Goal: Information Seeking & Learning: Learn about a topic

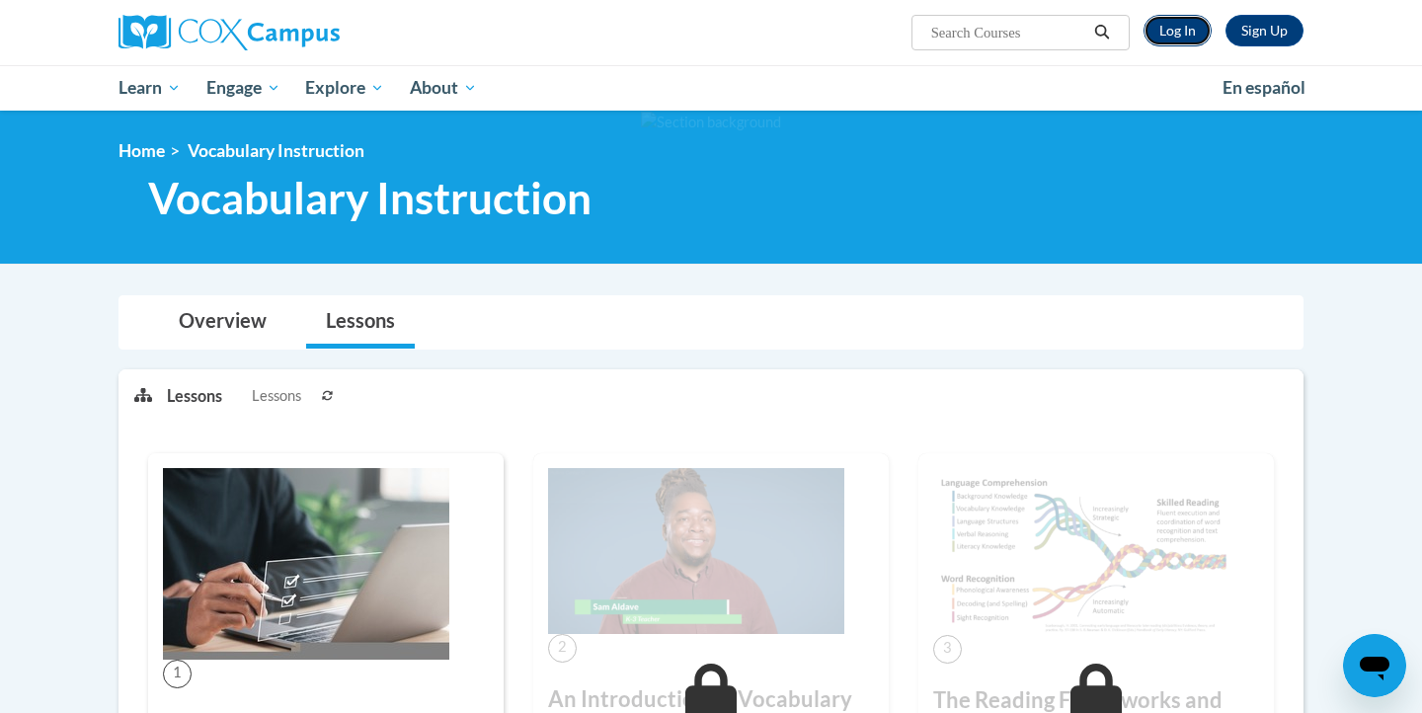
click at [1183, 30] on link "Log In" at bounding box center [1177, 31] width 68 height 32
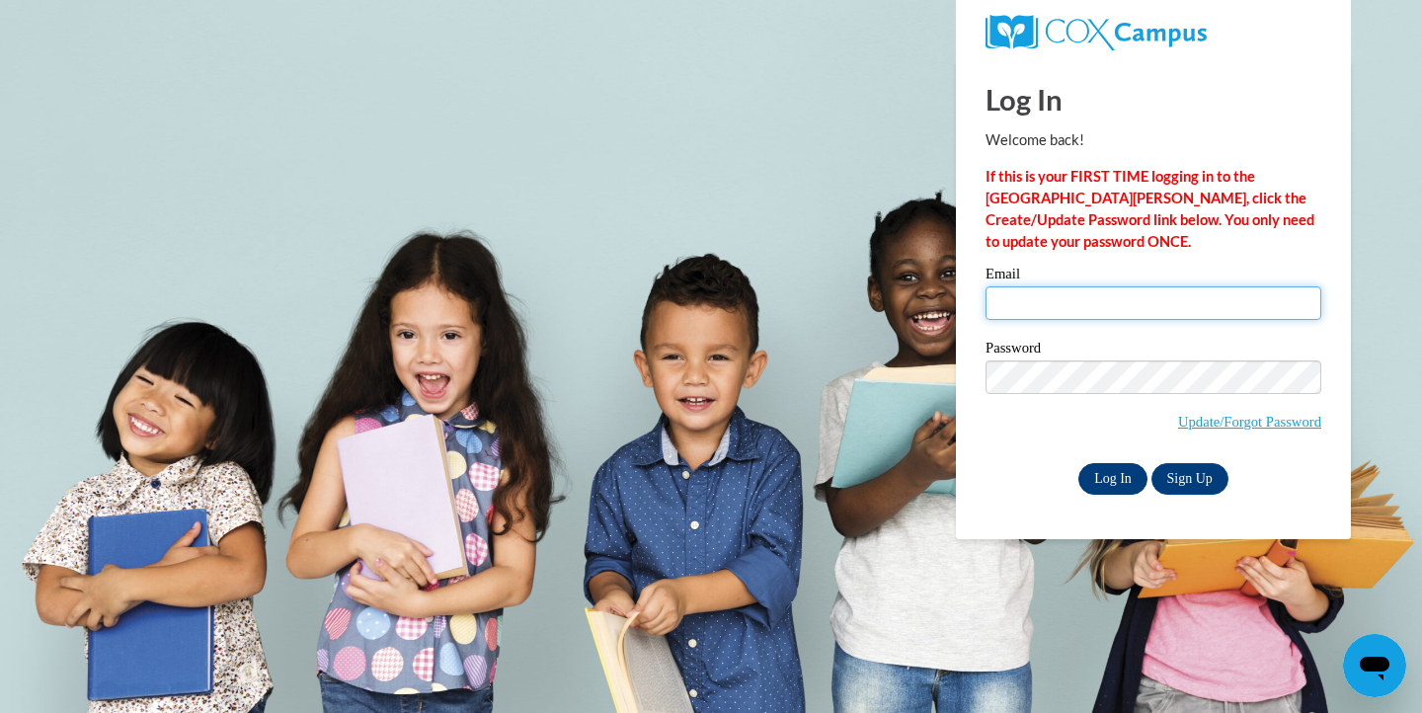
type input "kburns2@depaul.edu"
click at [1119, 475] on input "Log In" at bounding box center [1112, 479] width 69 height 32
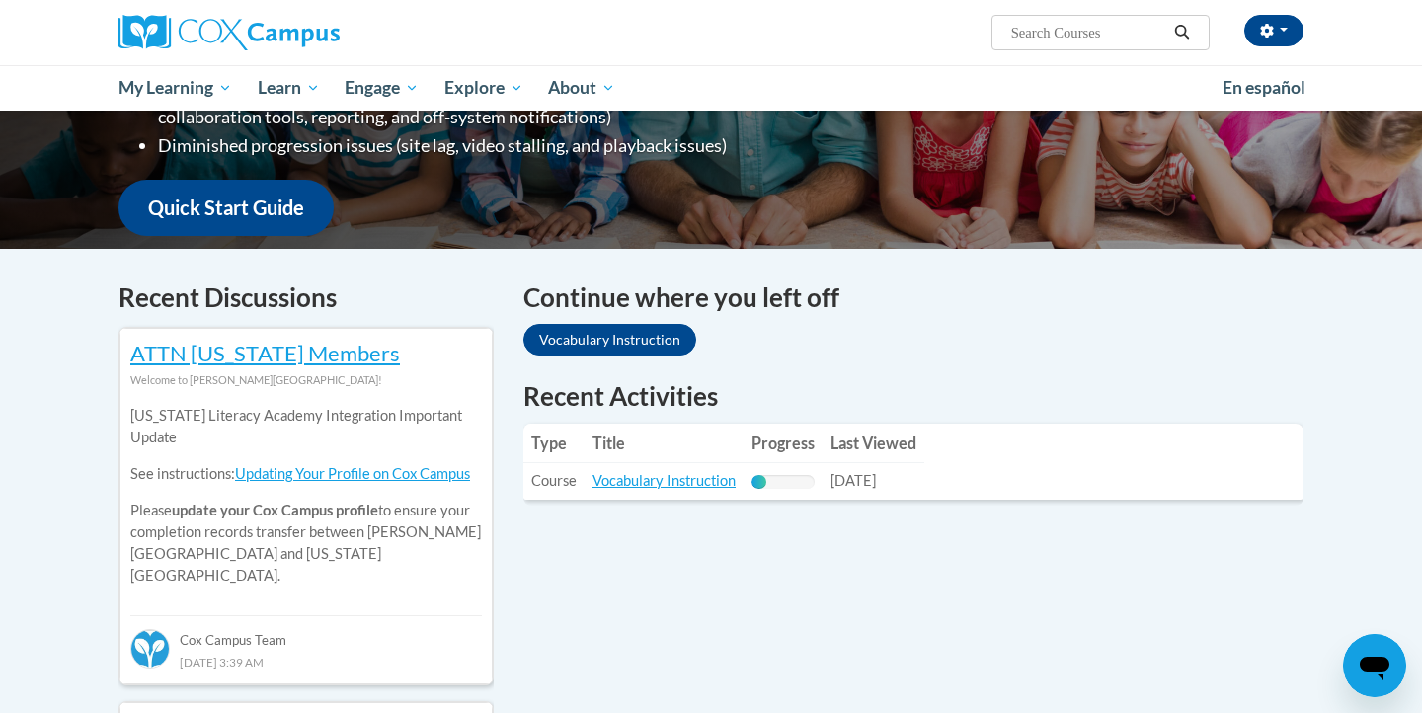
scroll to position [477, 0]
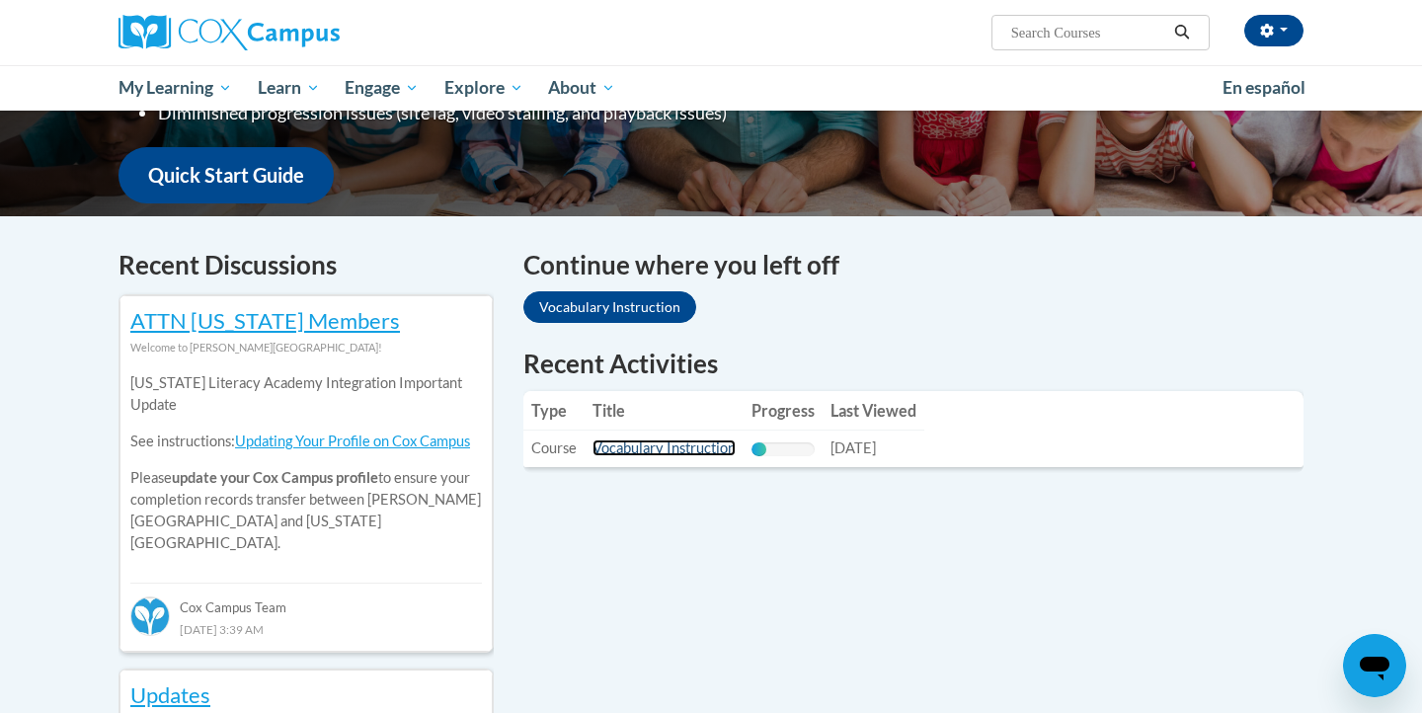
click at [703, 449] on link "Vocabulary Instruction" at bounding box center [663, 447] width 143 height 17
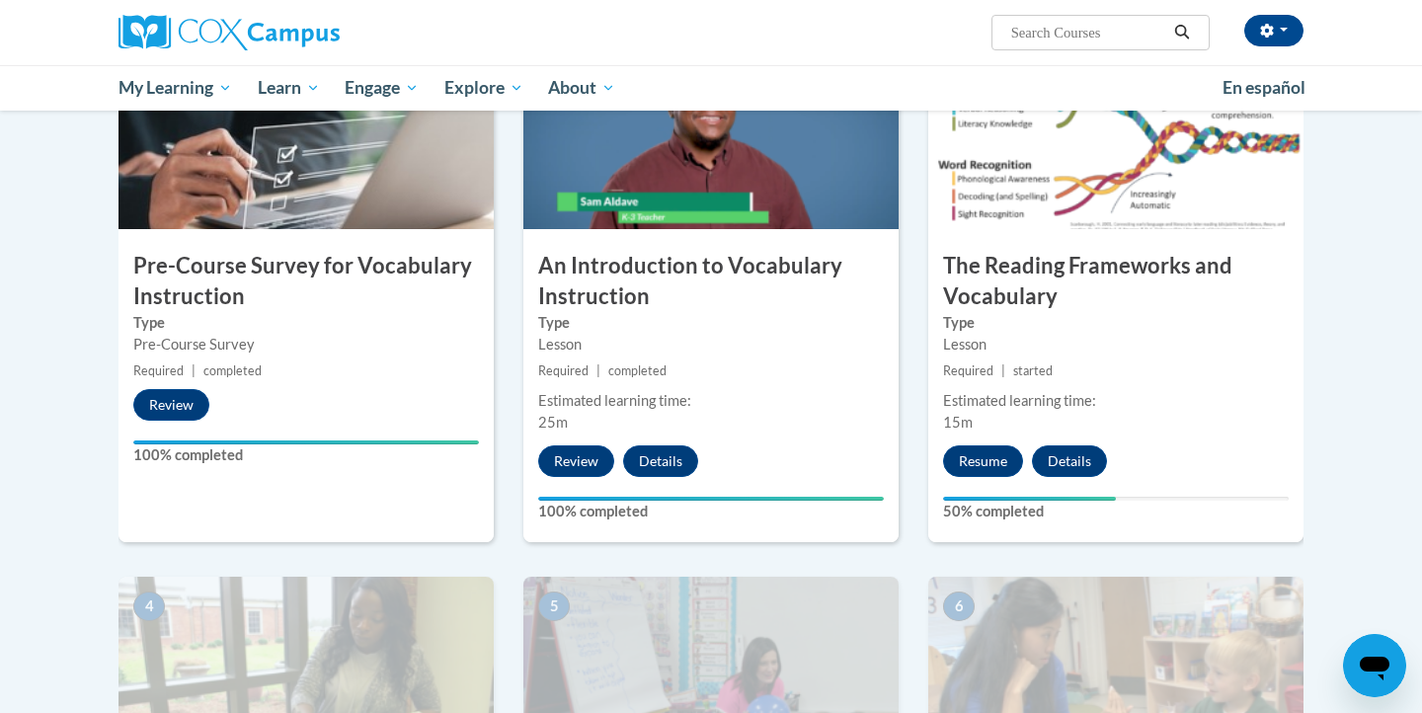
scroll to position [512, 0]
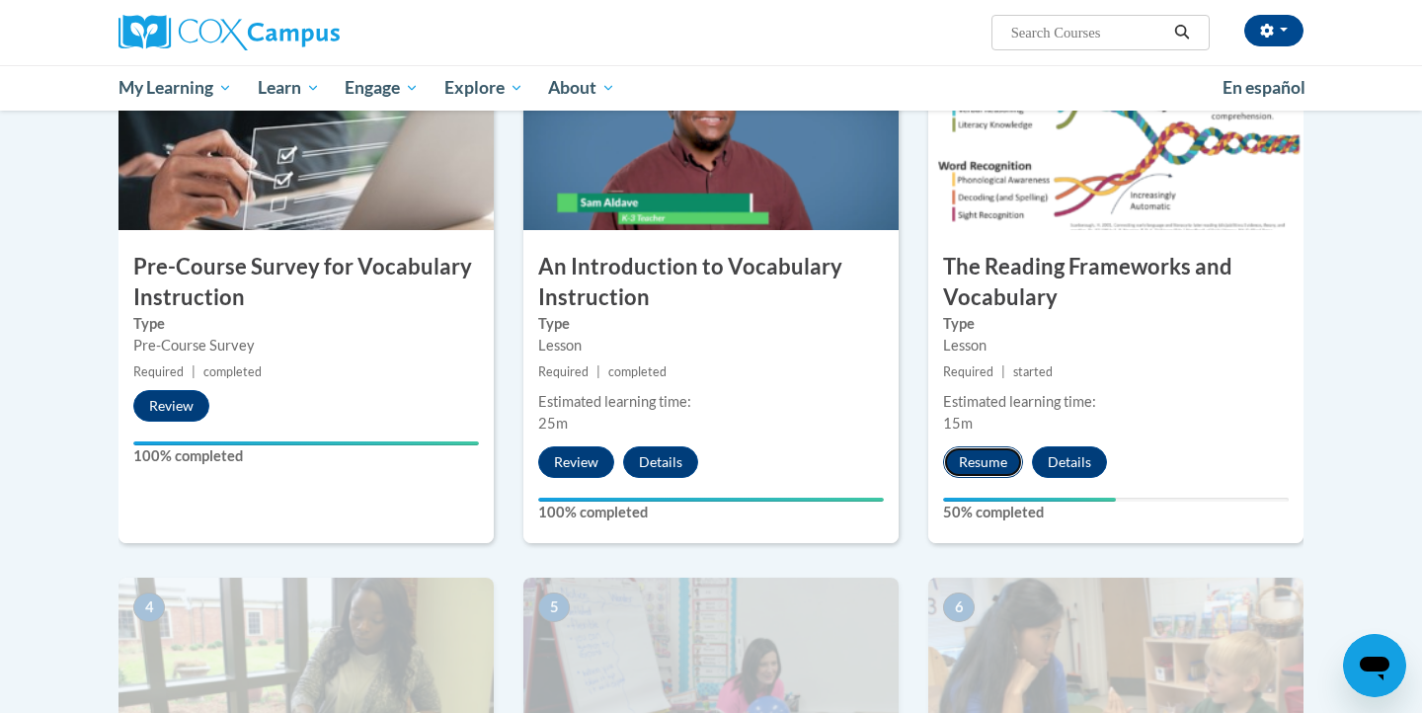
click at [996, 459] on button "Resume" at bounding box center [983, 462] width 80 height 32
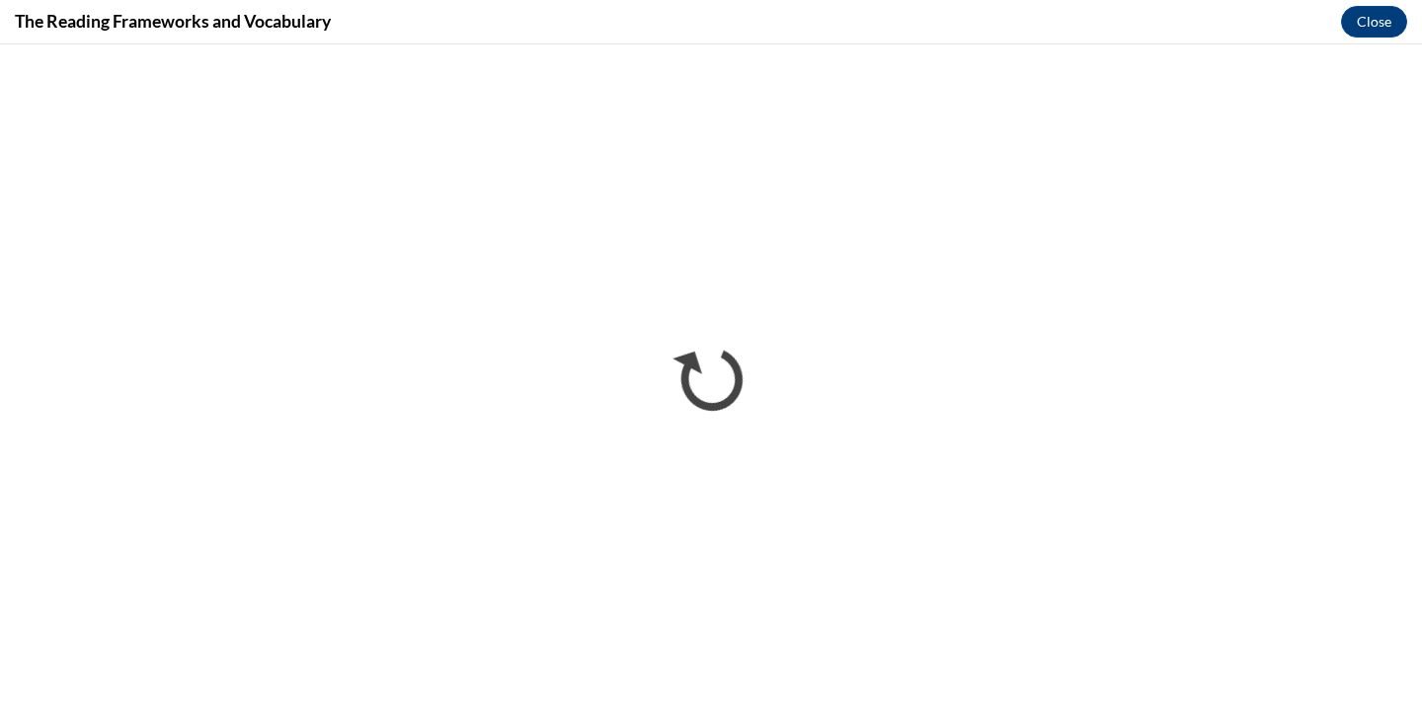
scroll to position [0, 0]
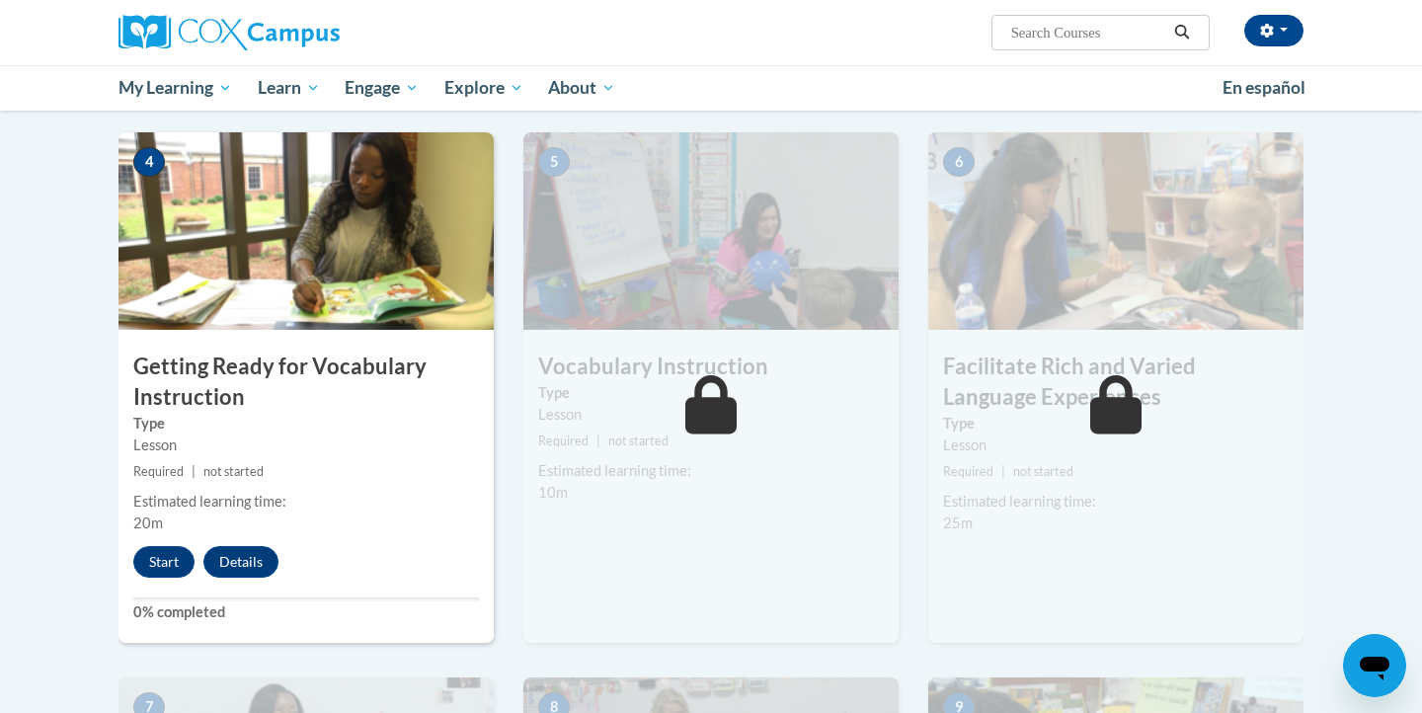
scroll to position [959, 0]
click at [169, 558] on button "Start" at bounding box center [163, 561] width 61 height 32
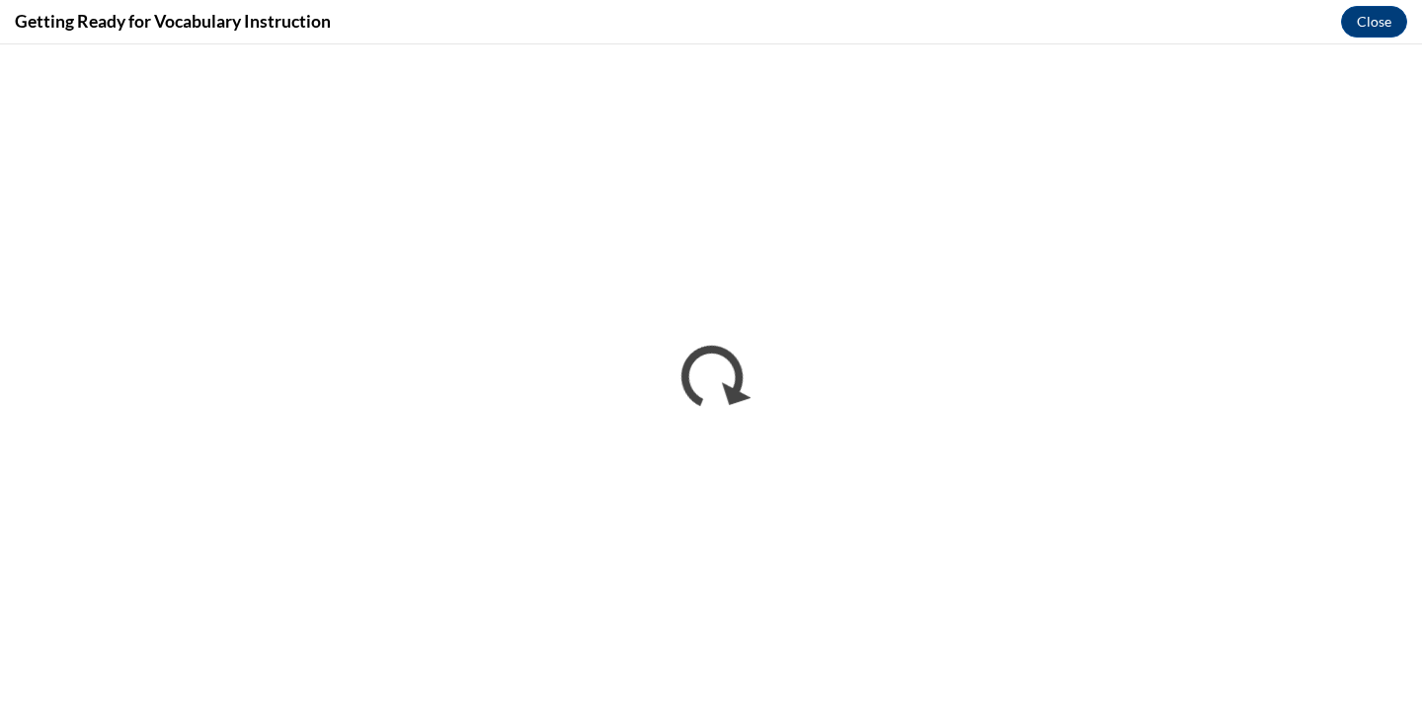
scroll to position [0, 0]
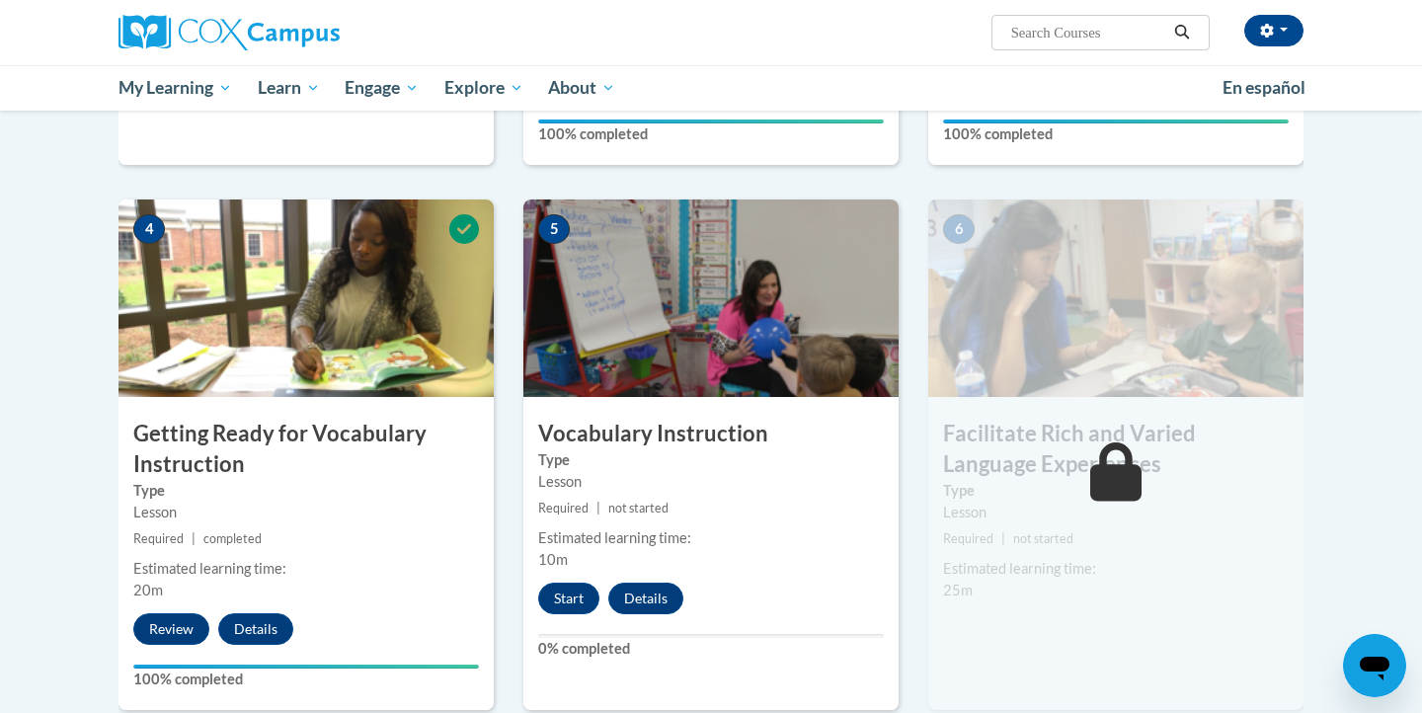
scroll to position [902, 0]
